Goal: Check status: Check status

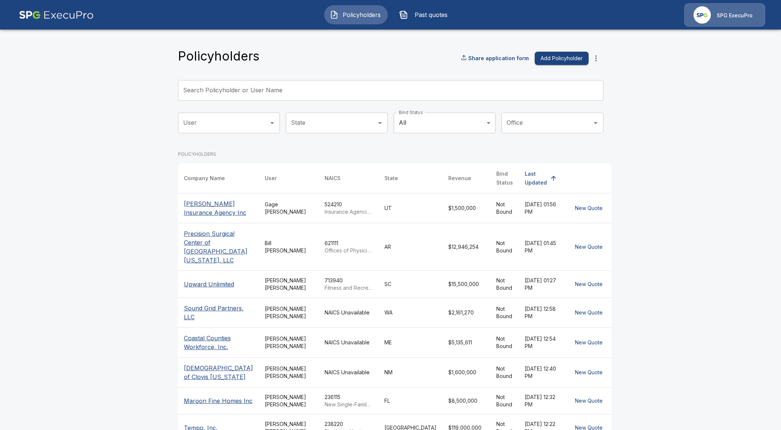
click at [292, 86] on input "Search Policyholder or User Name" at bounding box center [386, 90] width 417 height 21
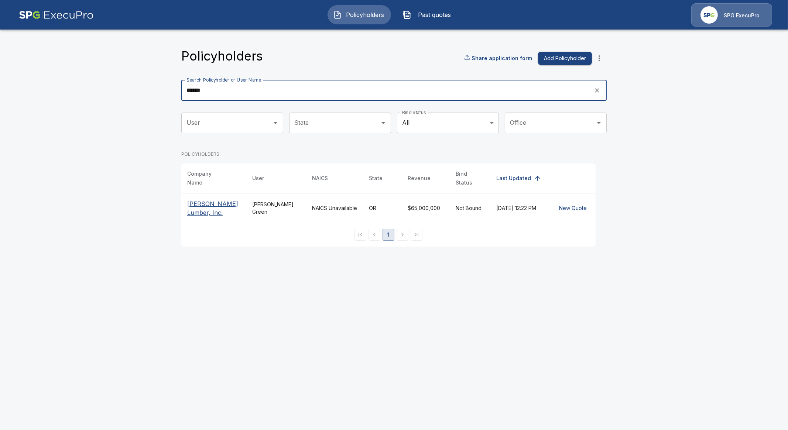
type input "******"
click at [195, 207] on p "[PERSON_NAME] Lumber, Inc." at bounding box center [213, 208] width 53 height 18
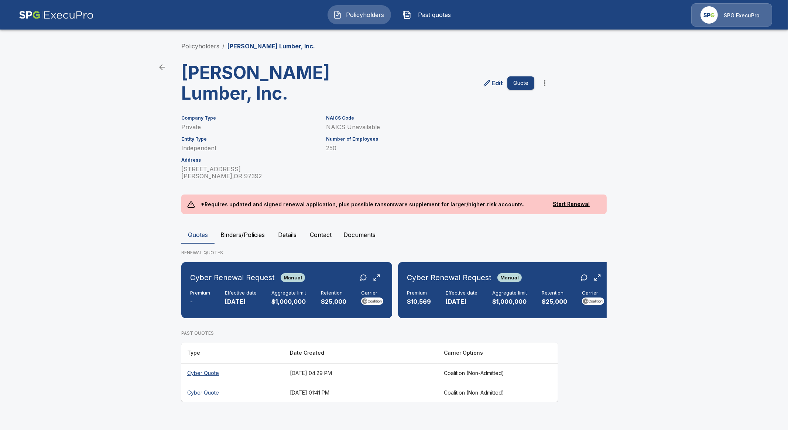
click at [348, 17] on span "Policyholders" at bounding box center [365, 14] width 41 height 9
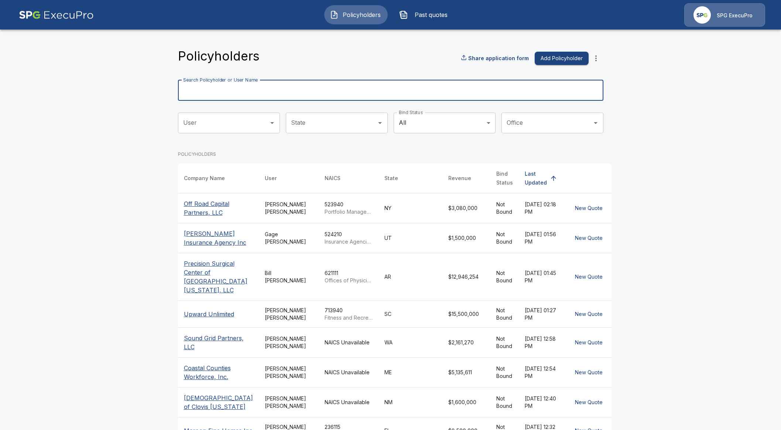
click at [290, 84] on input "Search Policyholder or User Name" at bounding box center [386, 90] width 417 height 21
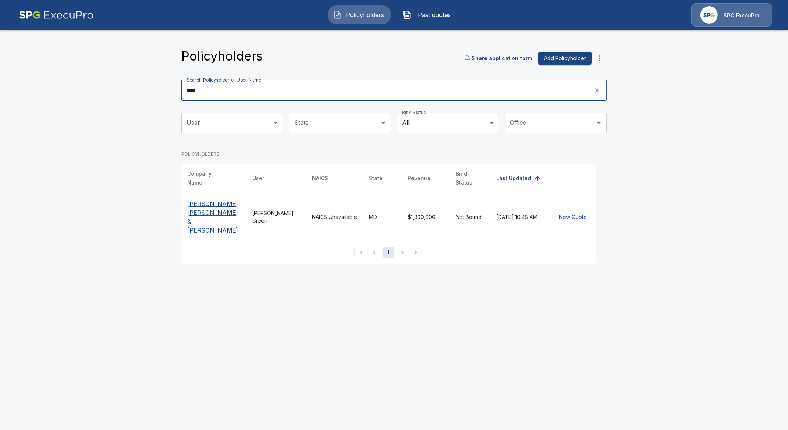
type input "****"
click at [197, 209] on p "Hofmeister, Robinson & DiPietro" at bounding box center [213, 216] width 53 height 35
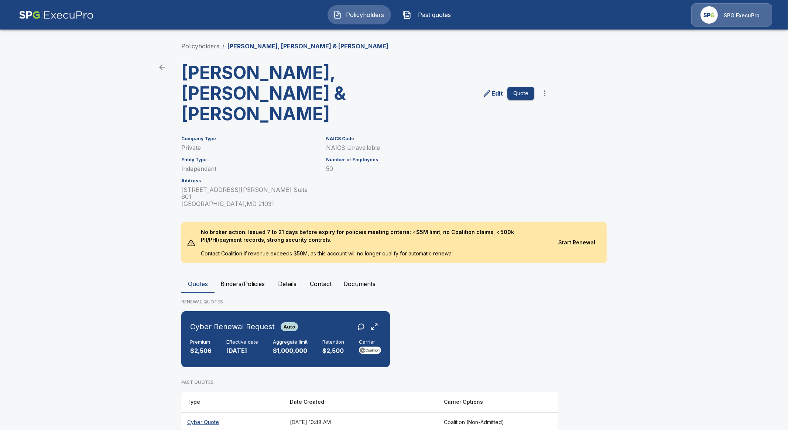
click at [300, 275] on button "Details" at bounding box center [287, 284] width 33 height 18
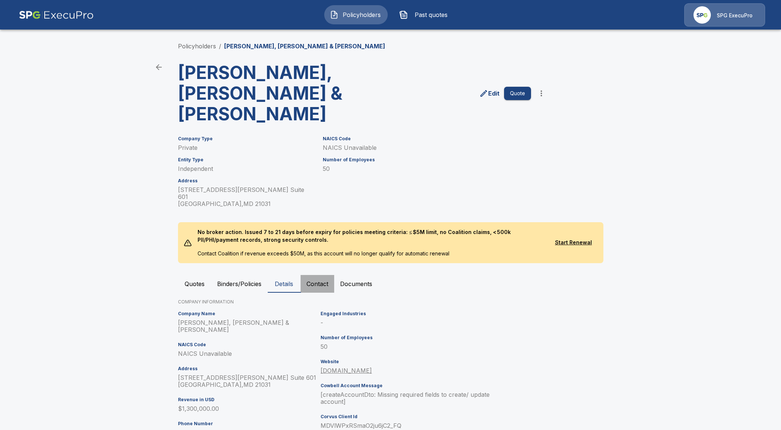
click at [316, 275] on button "Contact" at bounding box center [317, 284] width 34 height 18
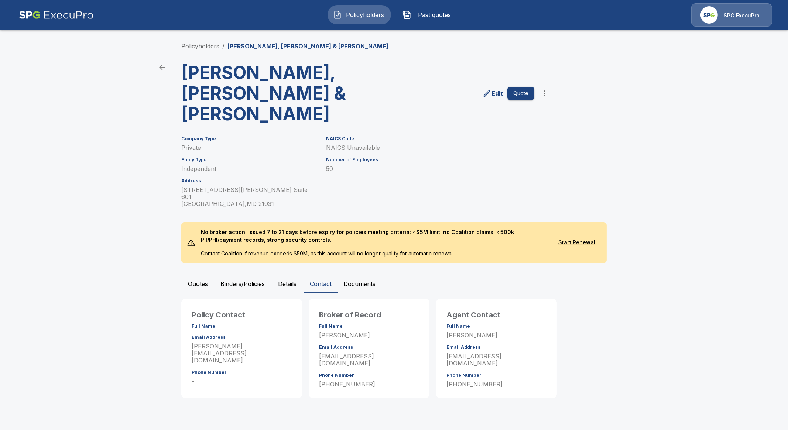
click at [366, 10] on span "Policyholders" at bounding box center [365, 14] width 41 height 9
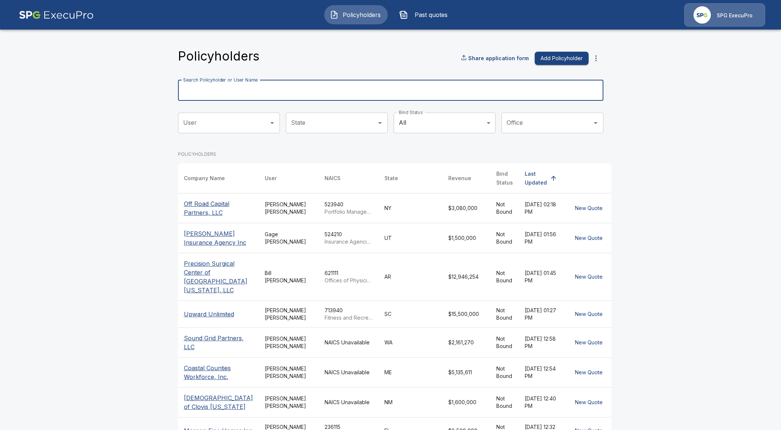
click at [280, 87] on input "Search Policyholder or User Name" at bounding box center [386, 90] width 417 height 21
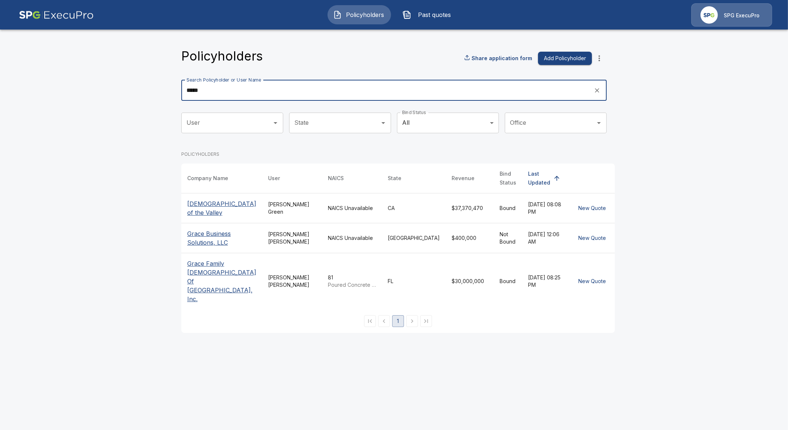
type input "*****"
click at [205, 278] on p "Grace Family [DEMOGRAPHIC_DATA] Of [GEOGRAPHIC_DATA], Inc." at bounding box center [221, 281] width 69 height 44
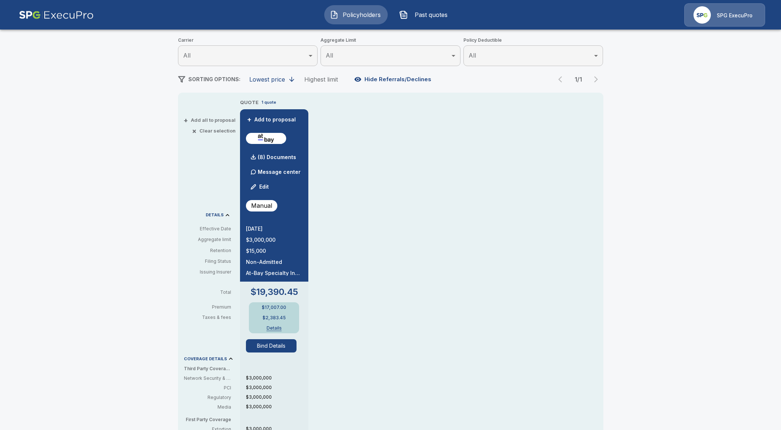
click at [264, 342] on button "Bind Details" at bounding box center [271, 345] width 51 height 13
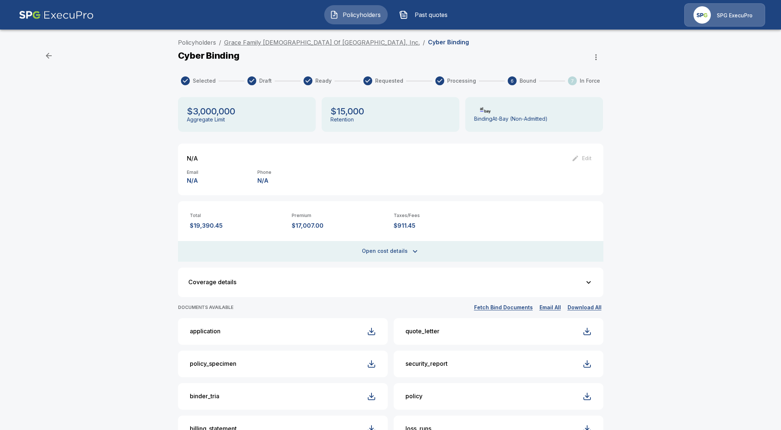
click at [293, 41] on link "Grace Family Church Of North Tampa, Inc." at bounding box center [322, 42] width 196 height 7
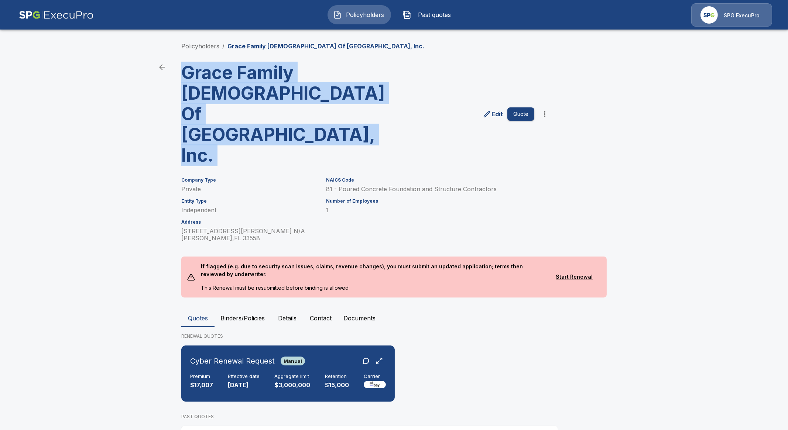
drag, startPoint x: 372, startPoint y: 97, endPoint x: 181, endPoint y: 64, distance: 193.7
click at [181, 64] on div "Grace Family [DEMOGRAPHIC_DATA] Of [GEOGRAPHIC_DATA], Inc. Edit Quote" at bounding box center [363, 110] width 376 height 109
copy div "Grace Family [DEMOGRAPHIC_DATA] Of [GEOGRAPHIC_DATA], Inc. Edit Quote"
